Goal: Transaction & Acquisition: Purchase product/service

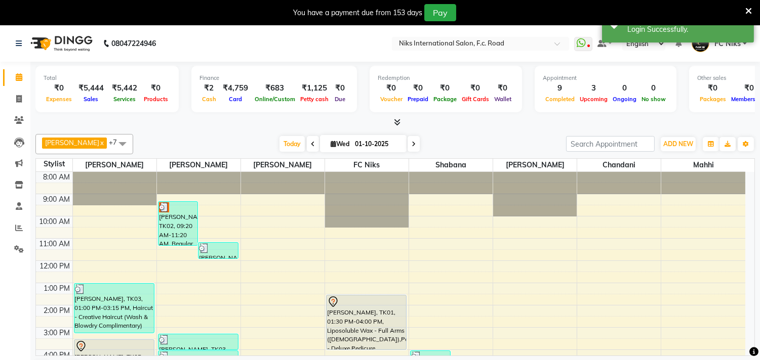
click at [748, 9] on icon at bounding box center [748, 11] width 7 height 9
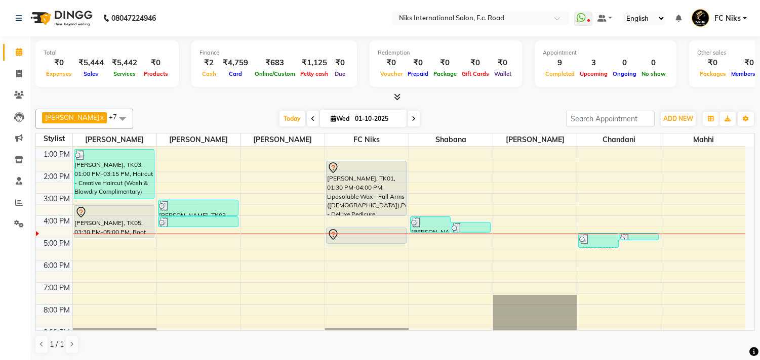
scroll to position [112, 0]
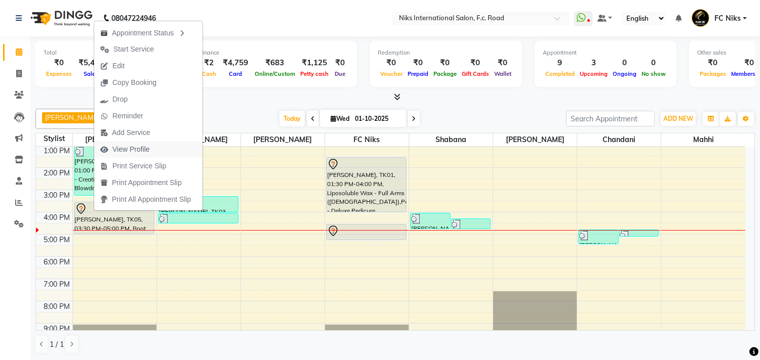
click at [137, 151] on span "View Profile" at bounding box center [130, 149] width 37 height 11
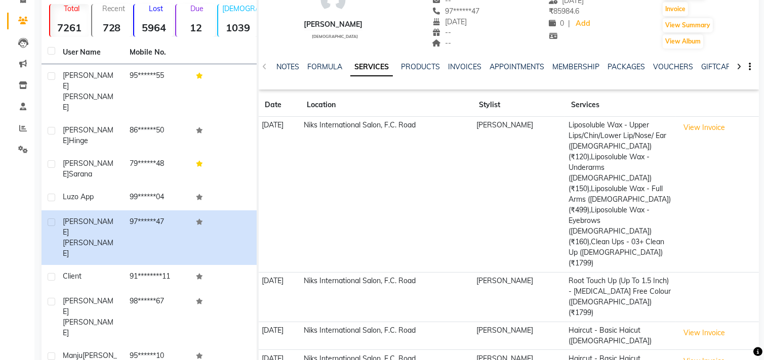
scroll to position [94, 0]
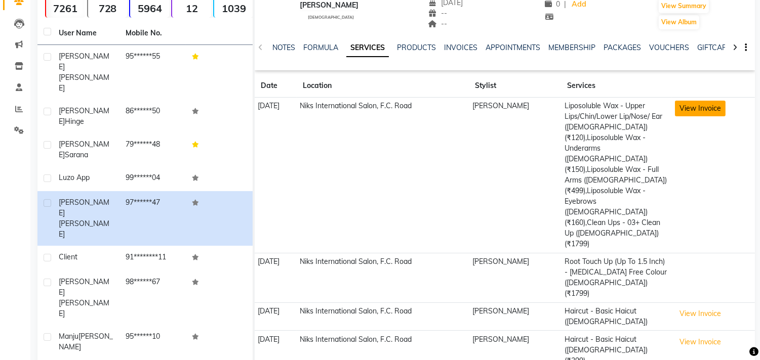
click at [711, 110] on button "View Invoice" at bounding box center [700, 109] width 51 height 16
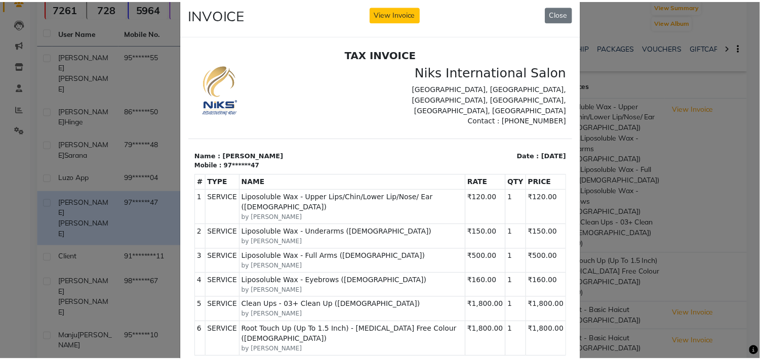
scroll to position [18, 0]
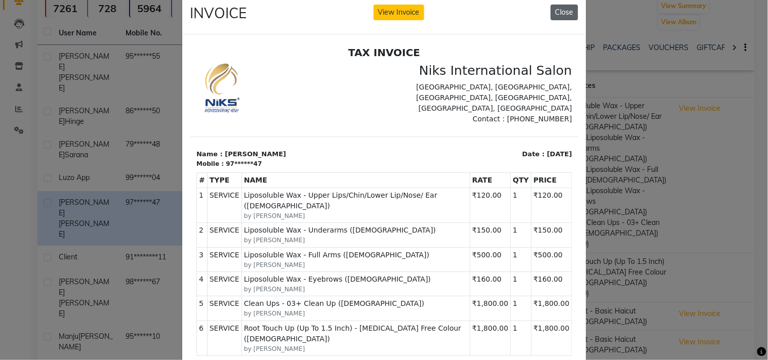
click at [558, 13] on button "Close" at bounding box center [564, 13] width 27 height 16
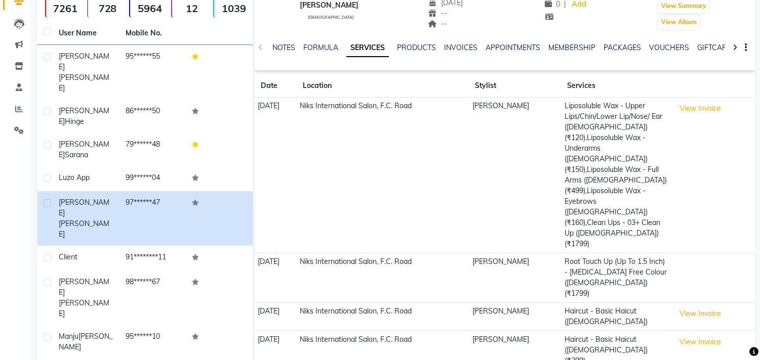
scroll to position [0, 0]
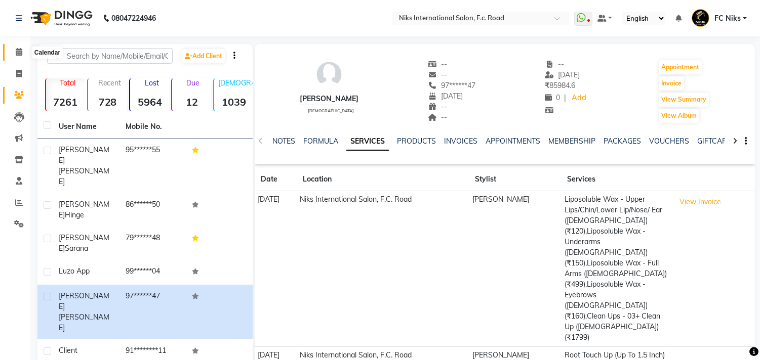
click at [16, 51] on icon at bounding box center [19, 52] width 7 height 8
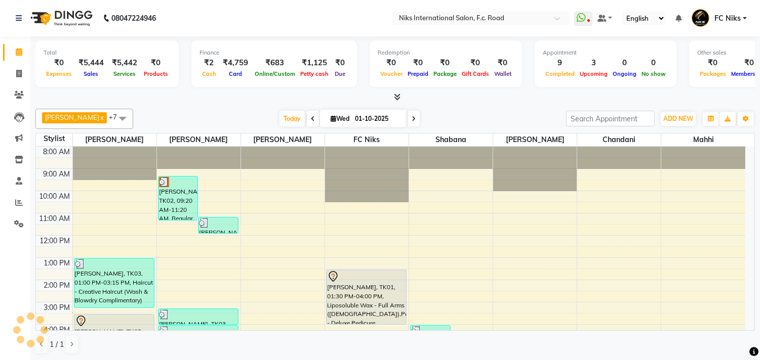
scroll to position [132, 0]
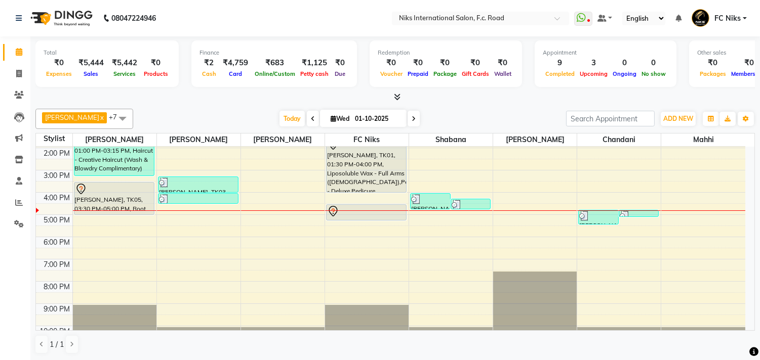
click at [326, 114] on span "[DATE]" at bounding box center [363, 118] width 87 height 17
click at [330, 119] on icon at bounding box center [333, 118] width 6 height 7
select select "10"
select select "2025"
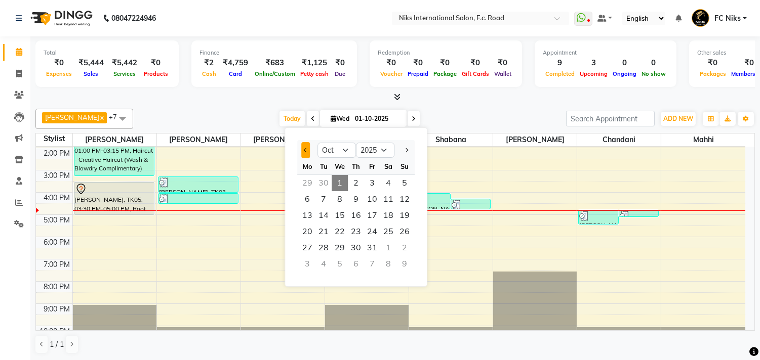
click at [301, 148] on button "Previous month" at bounding box center [305, 150] width 9 height 16
select select "8"
click at [356, 228] on span "21" at bounding box center [356, 232] width 16 height 16
type input "[DATE]"
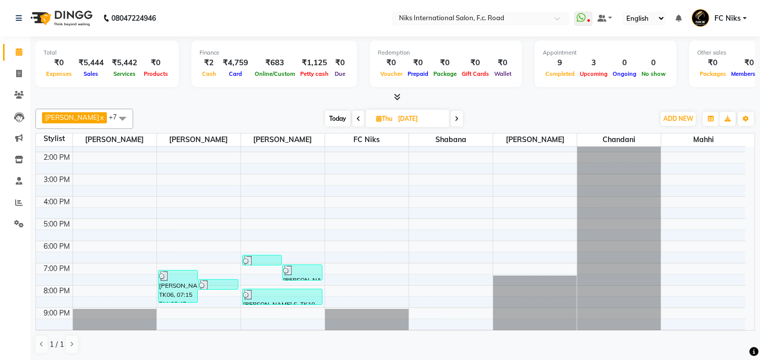
scroll to position [151, 0]
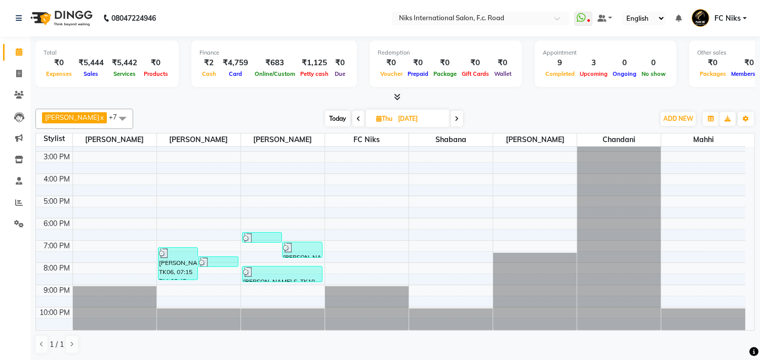
click at [379, 120] on icon at bounding box center [379, 118] width 6 height 7
select select "8"
select select "2025"
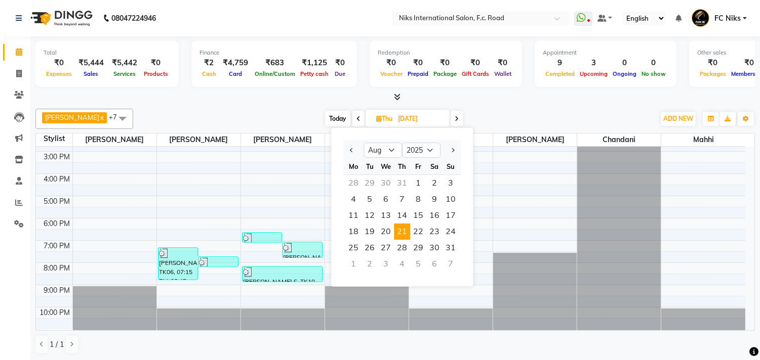
click at [337, 119] on span "Today" at bounding box center [337, 119] width 25 height 16
type input "01-10-2025"
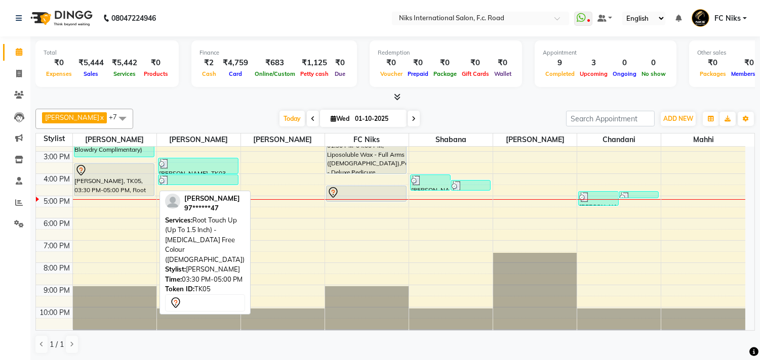
click at [114, 182] on div "[PERSON_NAME], TK05, 03:30 PM-05:00 PM, Root Touch Up (Up To 1.5 Inch) - [MEDIC…" at bounding box center [113, 180] width 79 height 32
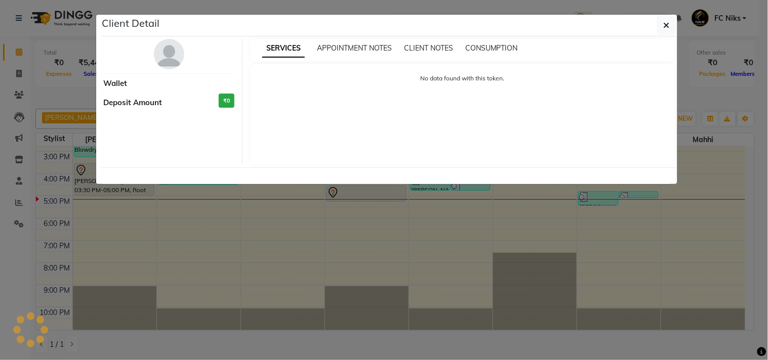
select select "7"
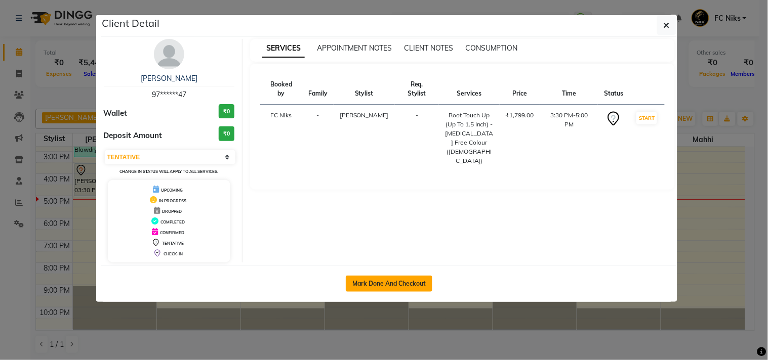
click at [386, 287] on button "Mark Done And Checkout" at bounding box center [389, 284] width 87 height 16
select select "7"
select select "service"
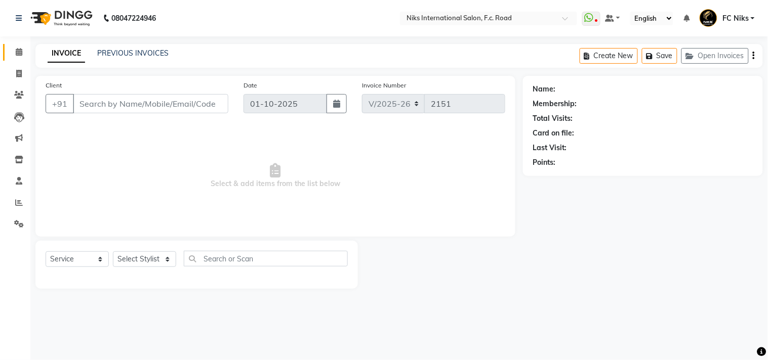
type input "97******47"
select select "159"
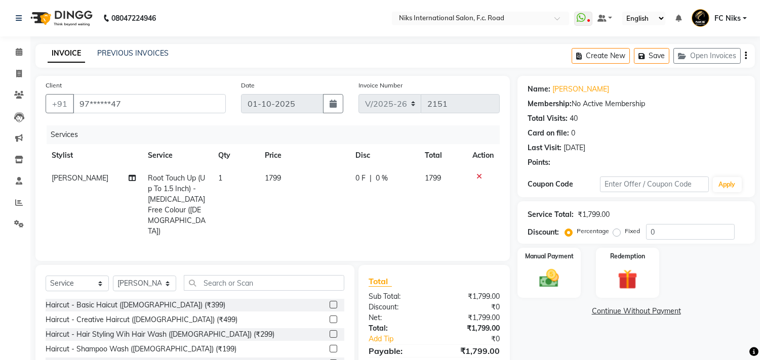
click at [311, 181] on td "1799" at bounding box center [304, 205] width 91 height 76
select select "159"
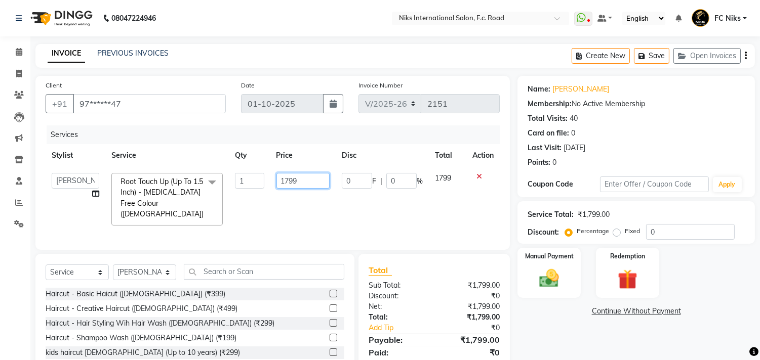
drag, startPoint x: 311, startPoint y: 181, endPoint x: 288, endPoint y: 173, distance: 23.7
click at [262, 176] on tr "Abhishek [PERSON_NAME] [PERSON_NAME] CA [PERSON_NAME] FC Niks [PERSON_NAME] [PE…" at bounding box center [273, 199] width 454 height 65
click at [315, 176] on input "1799" at bounding box center [302, 181] width 53 height 16
type input "1"
type input "1800"
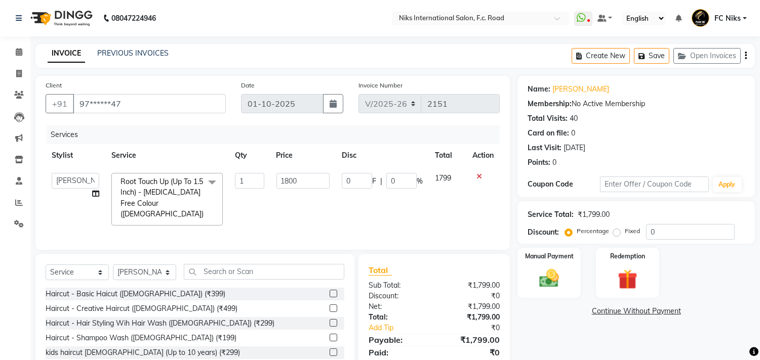
click at [153, 124] on div "Client +91 97******47 Date [DATE] Invoice Number V/2025 V/[PHONE_NUMBER] Servic…" at bounding box center [272, 163] width 474 height 174
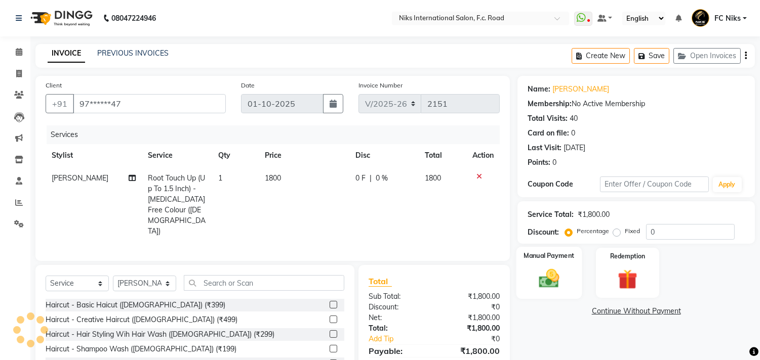
click at [561, 275] on img at bounding box center [548, 279] width 33 height 24
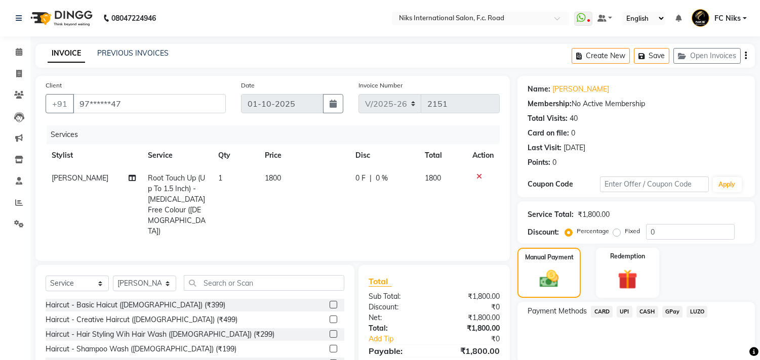
click at [643, 307] on span "CASH" at bounding box center [647, 312] width 22 height 12
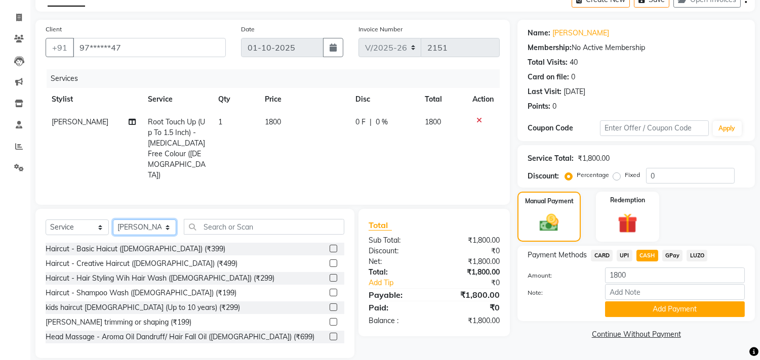
click at [135, 220] on select "Select Stylist [PERSON_NAME] [PERSON_NAME] CA [PERSON_NAME] FC Niks [PERSON_NAM…" at bounding box center [144, 228] width 63 height 16
select select "91744"
click at [113, 220] on select "Select Stylist [PERSON_NAME] [PERSON_NAME] CA [PERSON_NAME] FC Niks [PERSON_NAM…" at bounding box center [144, 228] width 63 height 16
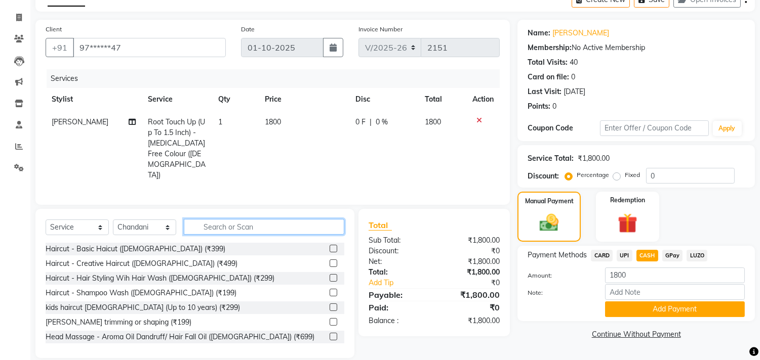
click at [245, 219] on input "text" at bounding box center [264, 227] width 160 height 16
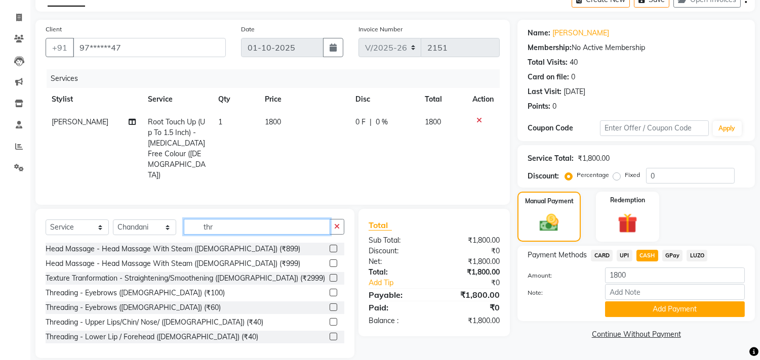
scroll to position [53, 0]
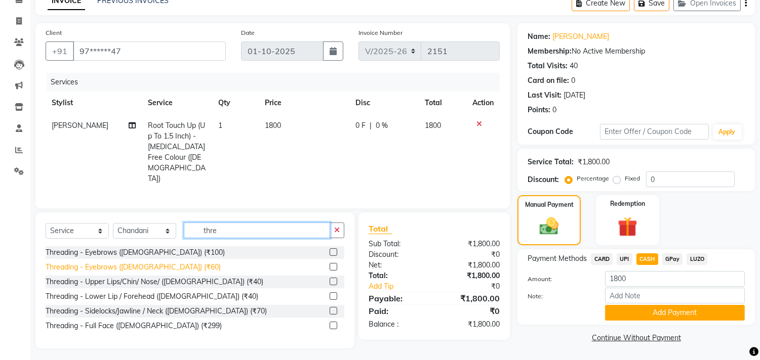
type input "thre"
click at [158, 262] on div "Threading - Eyebrows ([DEMOGRAPHIC_DATA]) (₹60)" at bounding box center [133, 267] width 175 height 11
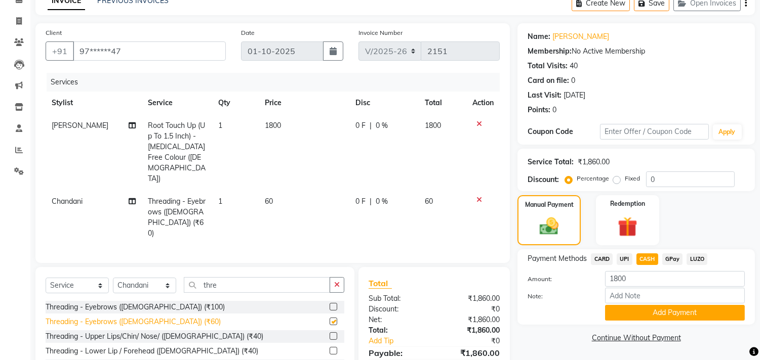
checkbox input "false"
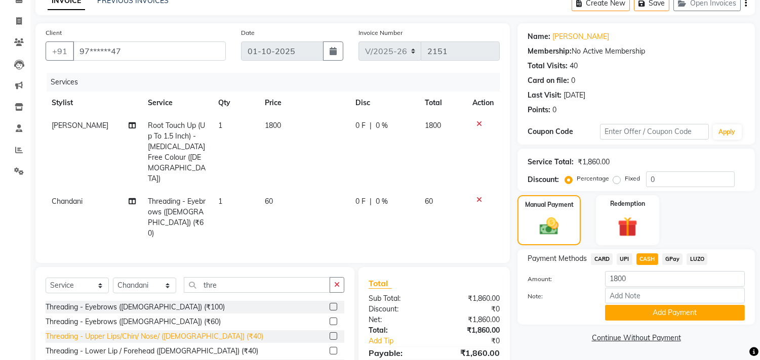
click at [127, 331] on div "Threading - Upper Lips/Chin/ Nose/ ([DEMOGRAPHIC_DATA]) (₹40)" at bounding box center [155, 336] width 218 height 11
checkbox input "false"
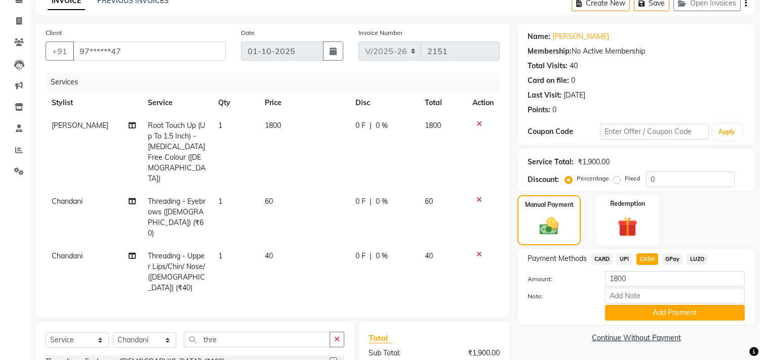
click at [478, 196] on icon at bounding box center [479, 199] width 6 height 7
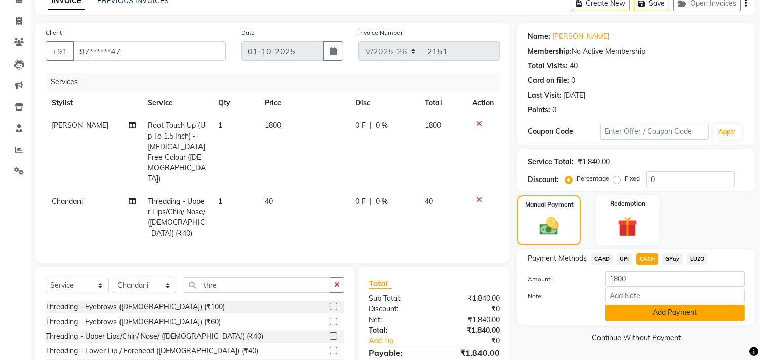
click at [624, 309] on button "Add Payment" at bounding box center [675, 313] width 140 height 16
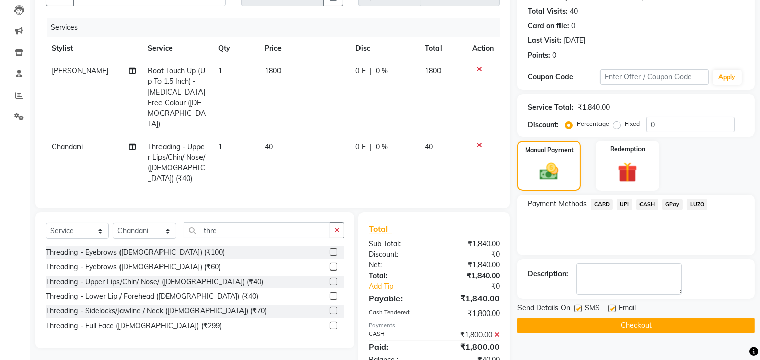
scroll to position [112, 0]
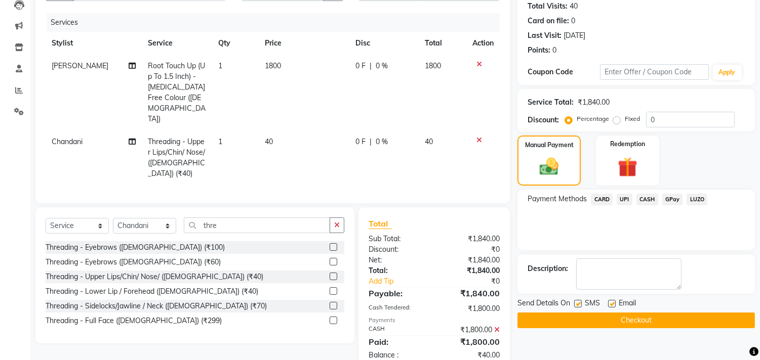
click at [496, 326] on icon at bounding box center [497, 329] width 6 height 7
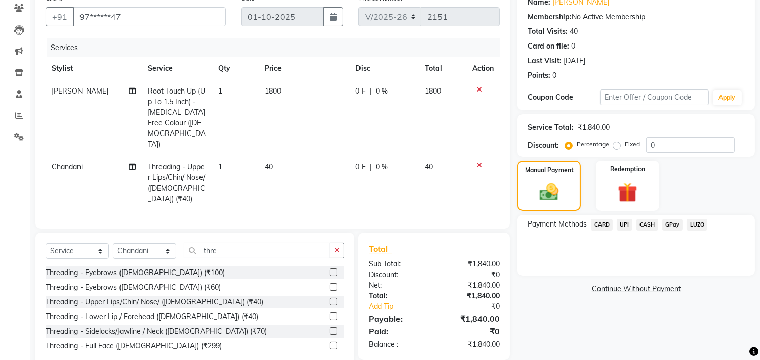
click at [649, 221] on span "CASH" at bounding box center [647, 225] width 22 height 12
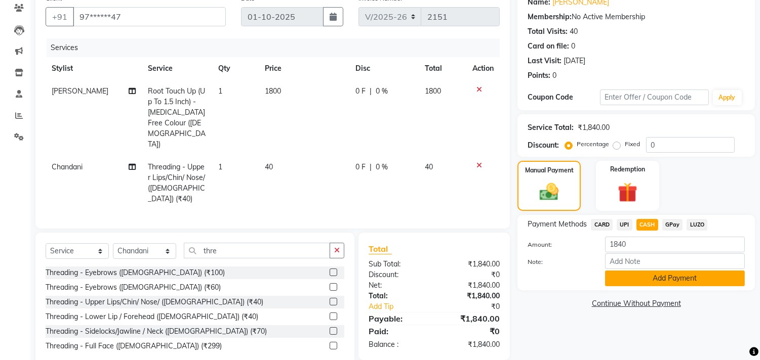
click at [633, 275] on button "Add Payment" at bounding box center [675, 279] width 140 height 16
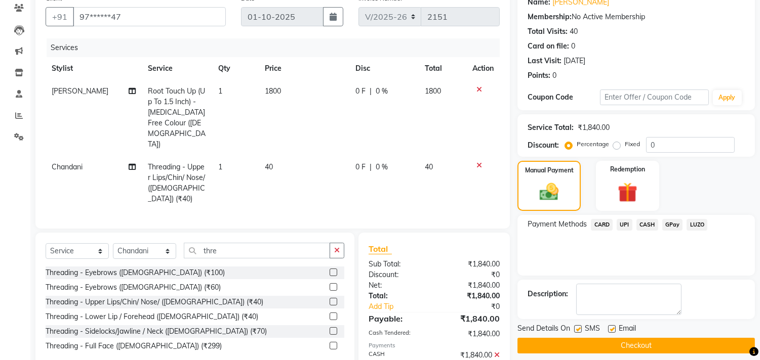
click at [609, 338] on button "Checkout" at bounding box center [635, 346] width 237 height 16
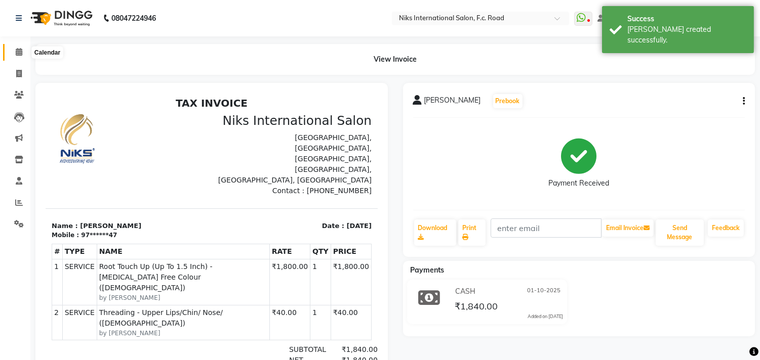
click at [16, 52] on icon at bounding box center [19, 52] width 7 height 8
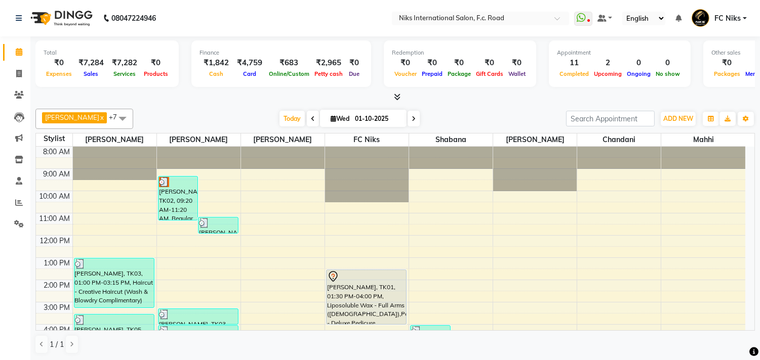
click at [195, 107] on div "[PERSON_NAME] x [PERSON_NAME] x FC Niks x [PERSON_NAME] x [PERSON_NAME] x Mahhi…" at bounding box center [394, 232] width 719 height 254
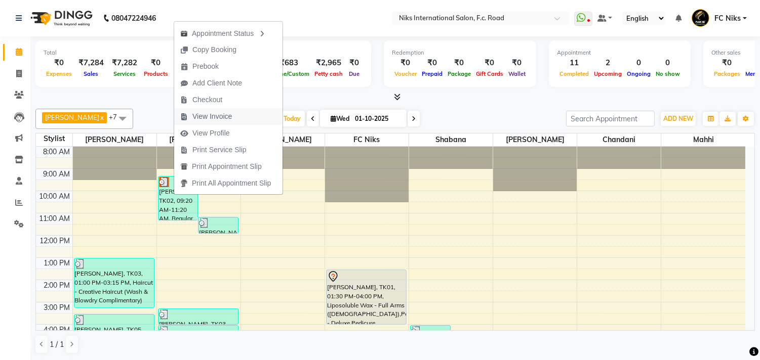
click at [224, 117] on span "View Invoice" at bounding box center [211, 116] width 39 height 11
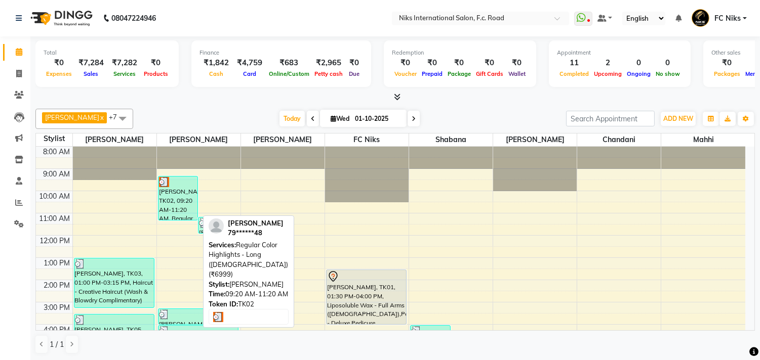
click at [170, 196] on div "[PERSON_NAME], TK02, 09:20 AM-11:20 AM, Regular Color Highlights - Long ([DEMOG…" at bounding box center [177, 199] width 39 height 44
select select "3"
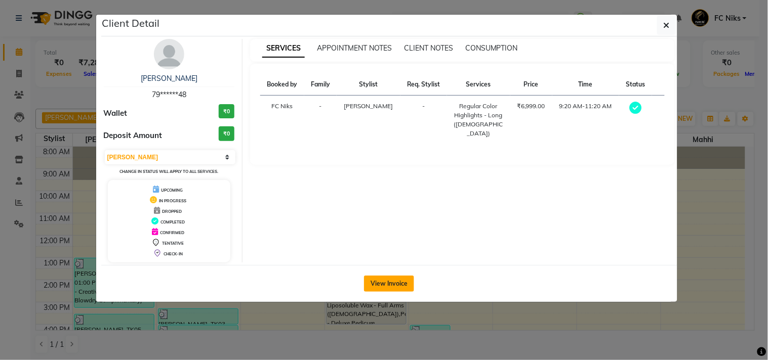
click at [400, 282] on button "View Invoice" at bounding box center [389, 284] width 50 height 16
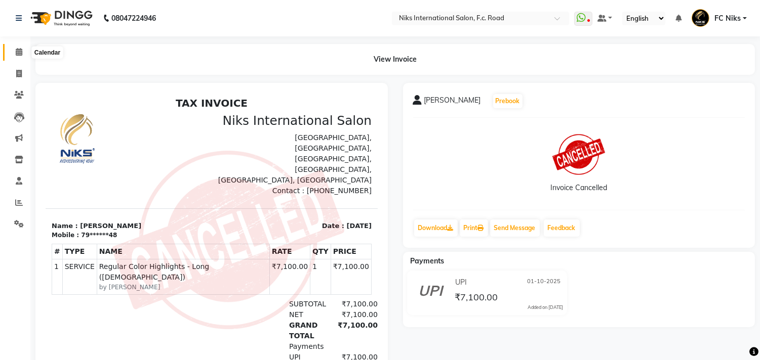
click at [17, 48] on icon at bounding box center [19, 52] width 7 height 8
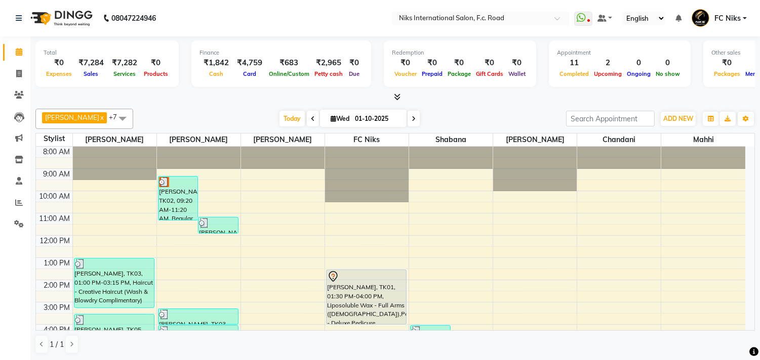
click at [307, 115] on span at bounding box center [313, 119] width 12 height 16
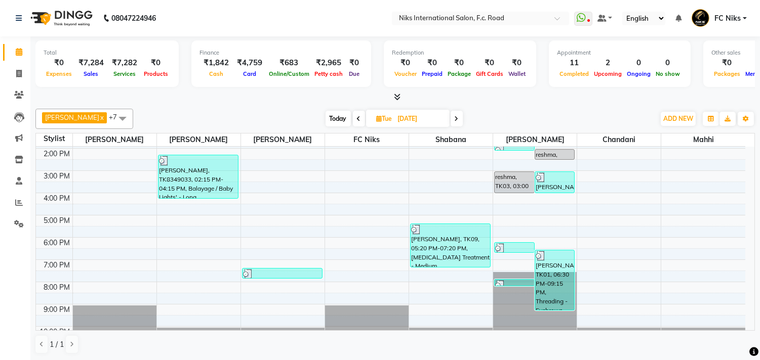
scroll to position [95, 0]
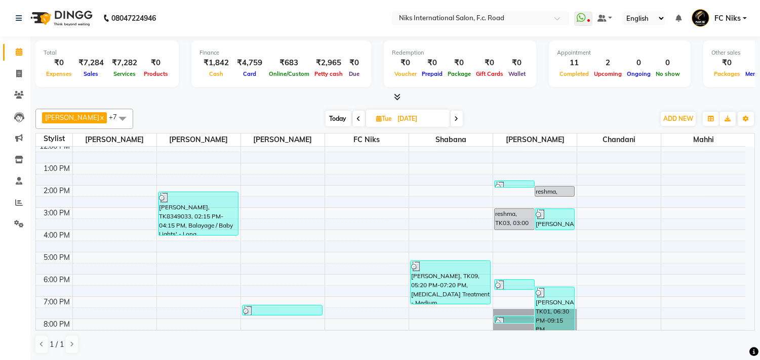
click at [332, 115] on span "Today" at bounding box center [337, 119] width 25 height 16
type input "01-10-2025"
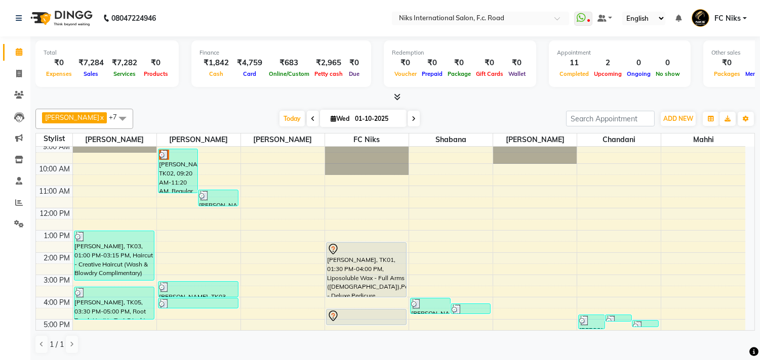
scroll to position [20, 0]
